Goal: Task Accomplishment & Management: Manage account settings

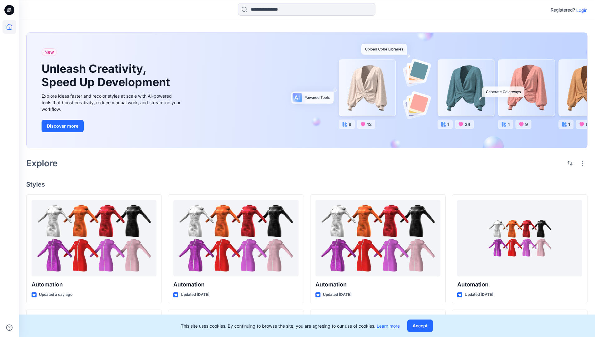
click at [580, 10] on p "Login" at bounding box center [581, 10] width 11 height 7
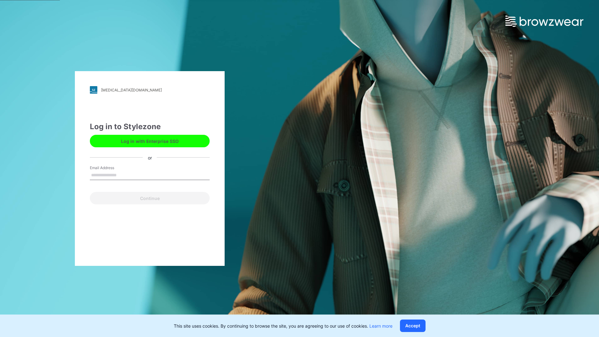
click at [123, 175] on input "Email Address" at bounding box center [150, 175] width 120 height 9
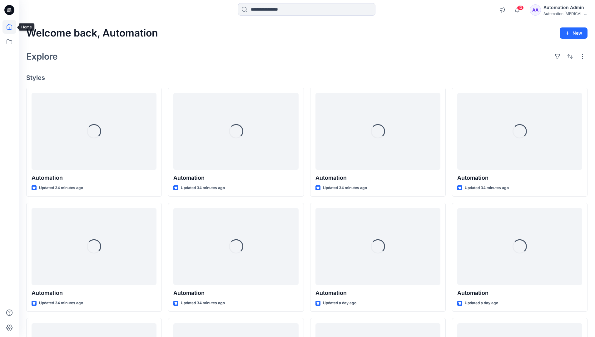
click at [12, 27] on icon at bounding box center [10, 27] width 6 height 6
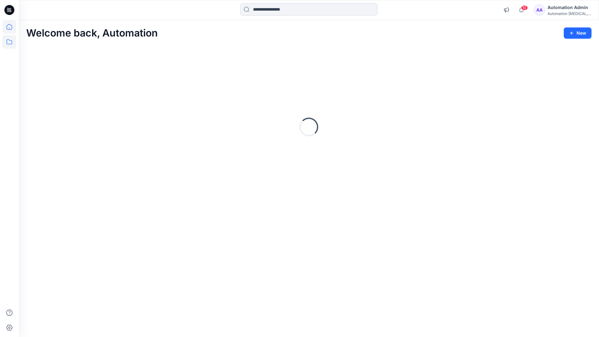
click at [11, 42] on icon at bounding box center [9, 42] width 14 height 14
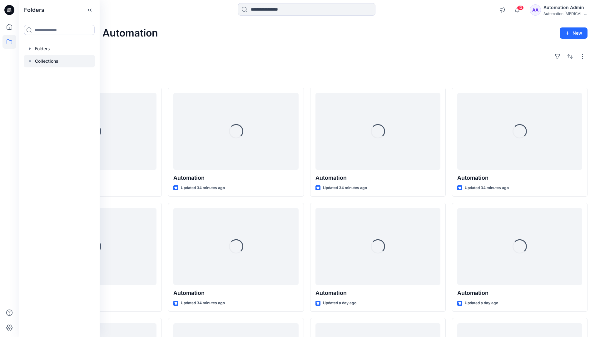
click at [46, 61] on p "Collections" at bounding box center [46, 60] width 23 height 7
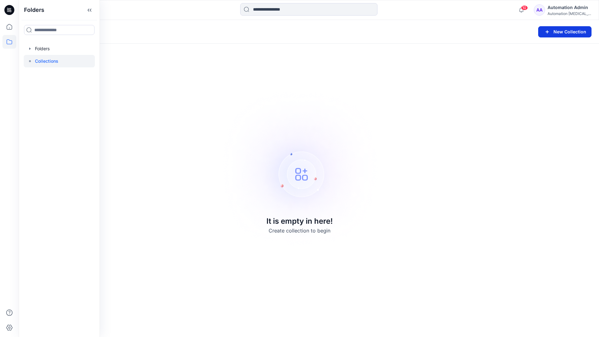
click at [565, 33] on button "New Collection" at bounding box center [564, 31] width 53 height 11
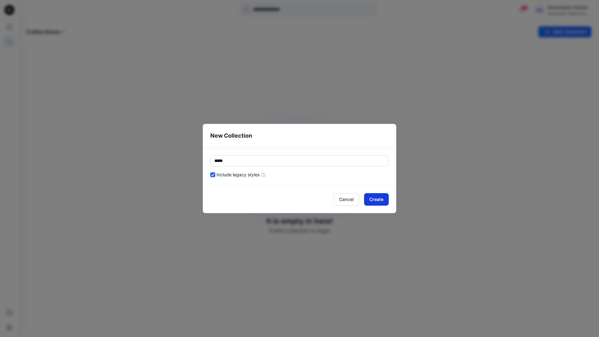
type input "*****"
click at [374, 200] on button "Create" at bounding box center [376, 199] width 25 height 12
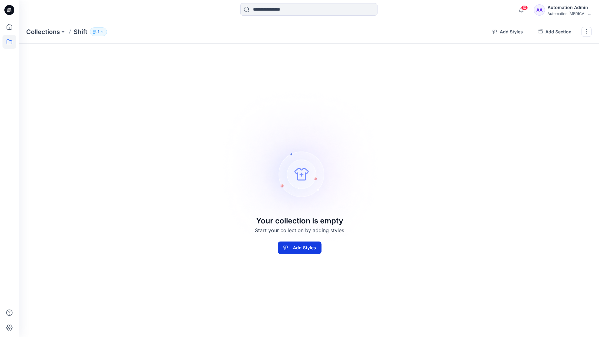
click at [315, 245] on button "Add Styles" at bounding box center [300, 248] width 44 height 12
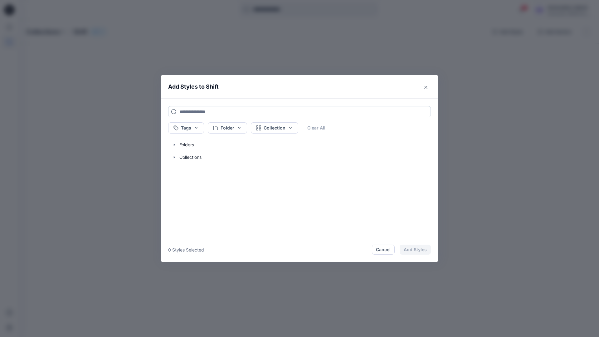
click at [189, 111] on input at bounding box center [299, 111] width 263 height 11
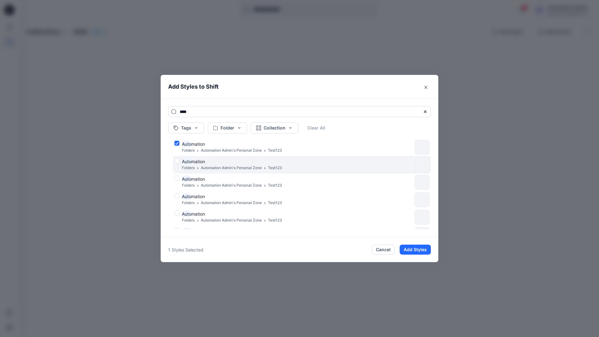
type input "****"
click at [177, 160] on div "Auto mation Folders Automation Admin's Personal Zone Test123" at bounding box center [293, 164] width 238 height 13
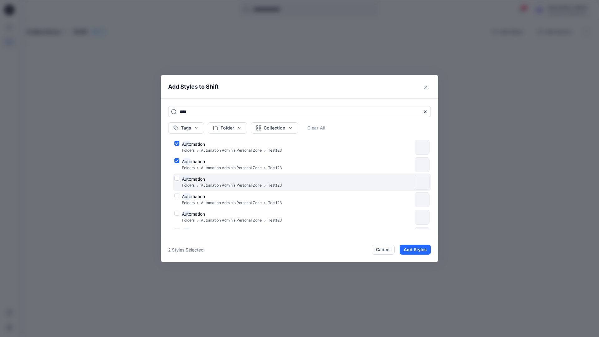
click at [177, 177] on div "Auto mation Folders Automation Admin's Personal Zone Test123" at bounding box center [293, 182] width 238 height 13
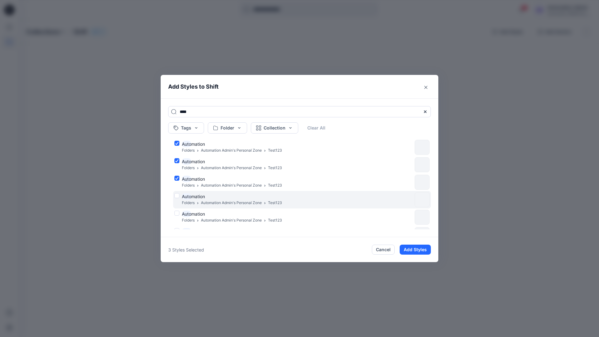
click at [178, 195] on div "Auto mation Folders Automation Admin's Personal Zone Test123" at bounding box center [293, 199] width 238 height 13
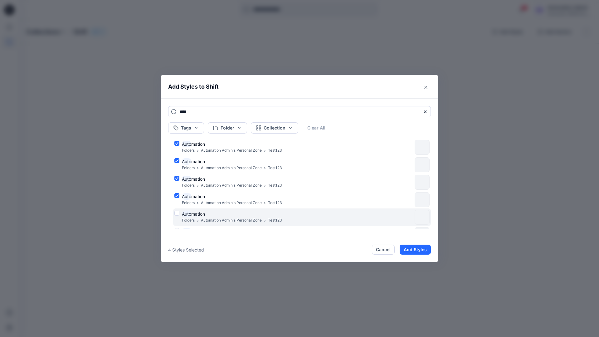
click at [176, 214] on div "Auto mation Folders Automation Admin's Personal Zone Test123" at bounding box center [293, 217] width 238 height 13
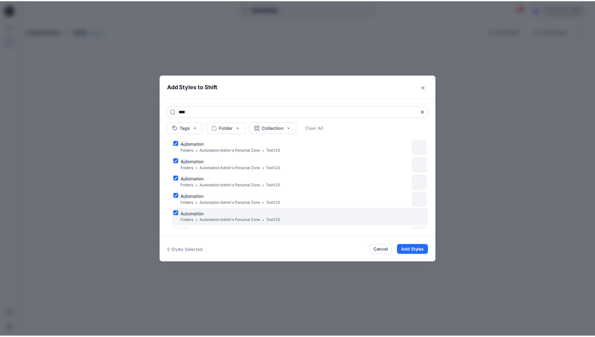
scroll to position [51, 0]
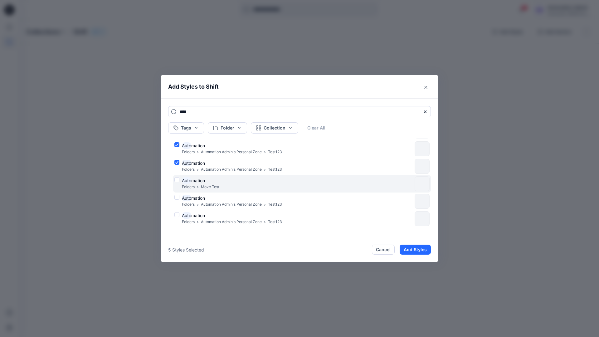
click at [177, 179] on div "Auto mation Folders Move Test" at bounding box center [293, 183] width 238 height 13
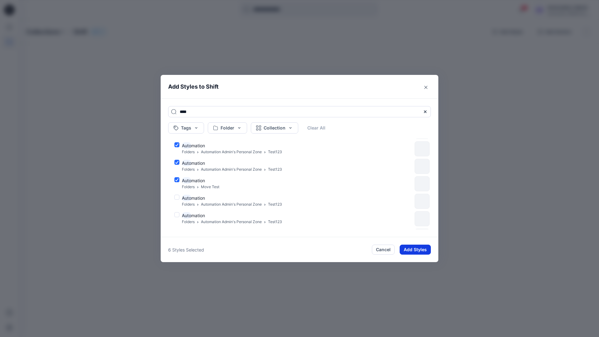
click at [410, 247] on button "Add Styles" at bounding box center [415, 250] width 31 height 10
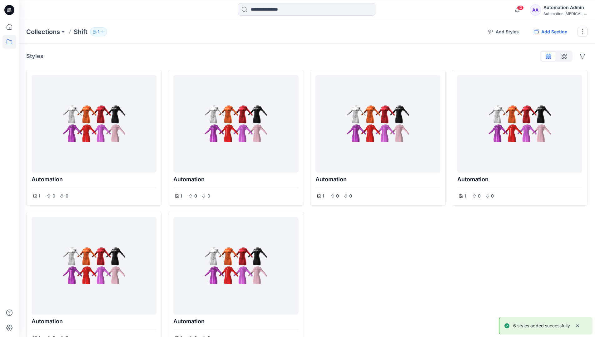
click at [549, 32] on button "Add Section" at bounding box center [550, 32] width 44 height 10
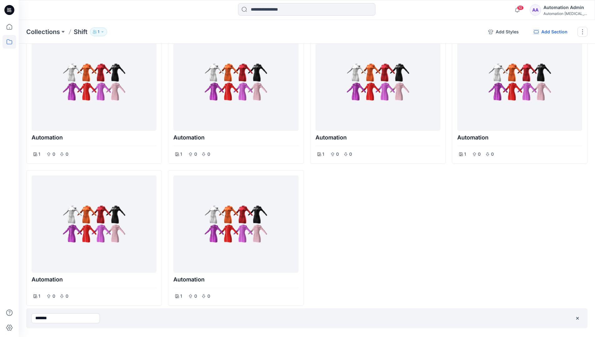
type input "*******"
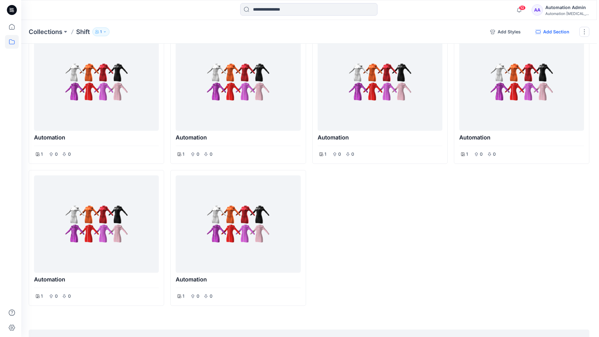
scroll to position [0, 0]
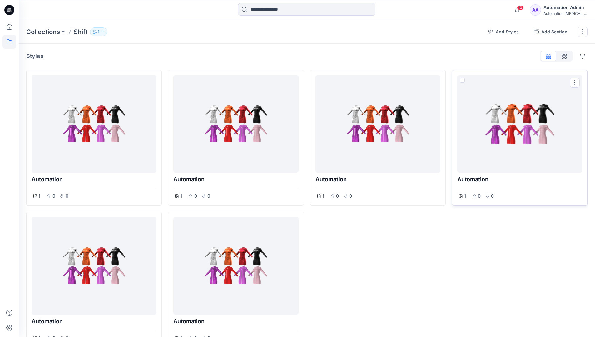
click at [462, 80] on span at bounding box center [461, 80] width 5 height 5
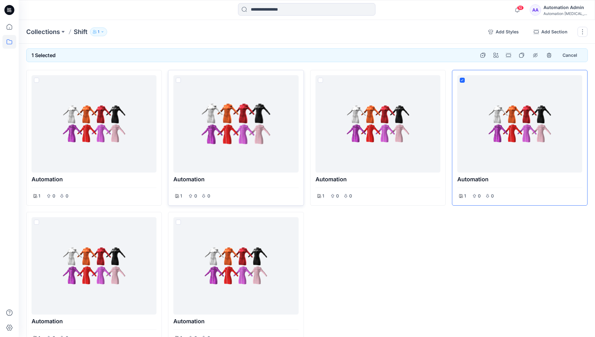
click at [179, 81] on span at bounding box center [178, 80] width 5 height 5
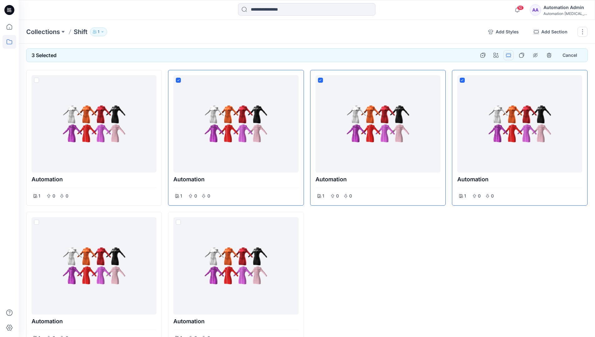
click at [509, 55] on button "Options" at bounding box center [508, 55] width 10 height 10
click at [465, 70] on button "Section" at bounding box center [478, 70] width 67 height 12
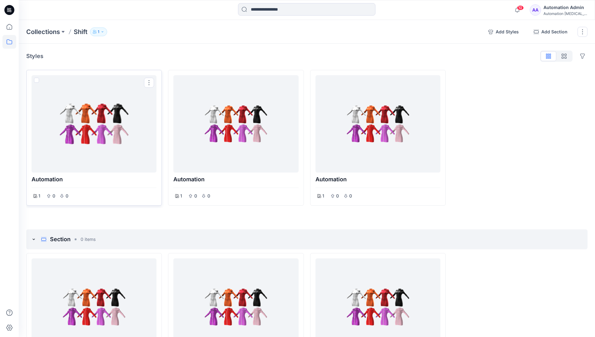
click at [37, 81] on span at bounding box center [36, 80] width 5 height 5
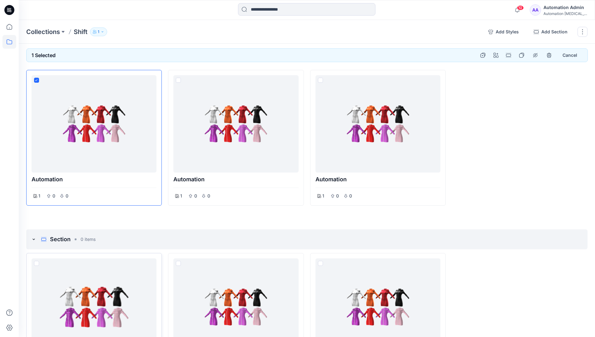
click at [36, 263] on span at bounding box center [36, 263] width 5 height 5
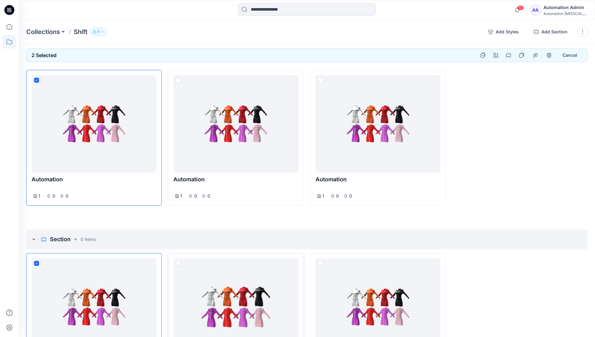
click at [179, 263] on span at bounding box center [178, 263] width 5 height 5
click at [45, 32] on p "Collections" at bounding box center [43, 31] width 34 height 9
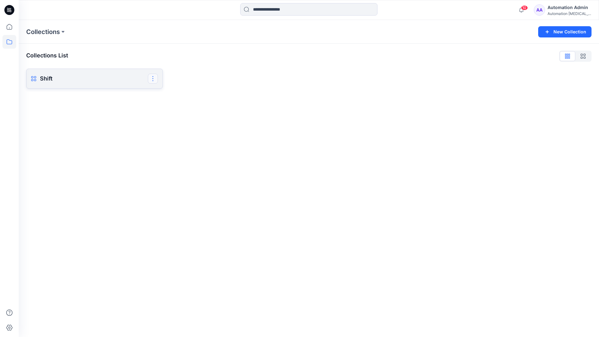
click at [153, 78] on button "button" at bounding box center [153, 79] width 10 height 10
click at [111, 123] on button "Delete Collection" at bounding box center [122, 122] width 67 height 12
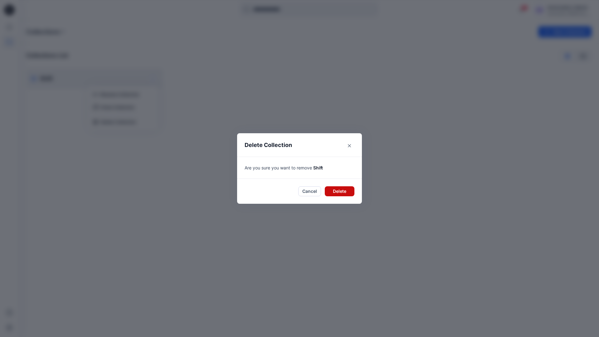
click at [338, 188] on button "Delete" at bounding box center [340, 191] width 30 height 10
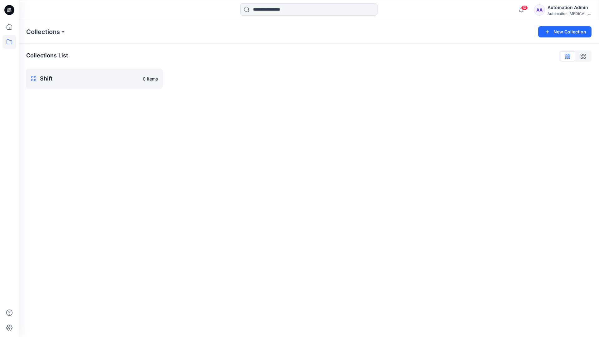
click at [557, 7] on div "Automation Admin" at bounding box center [570, 7] width 44 height 7
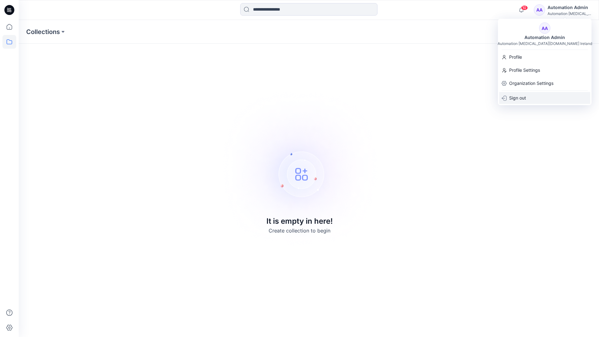
click at [531, 96] on div "Sign out" at bounding box center [544, 98] width 91 height 12
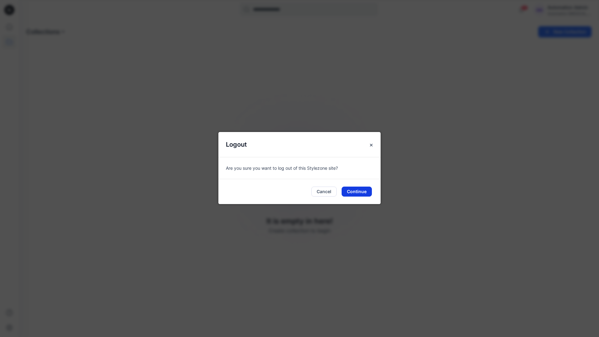
click at [357, 193] on button "Continue" at bounding box center [357, 192] width 30 height 10
